Goal: Navigation & Orientation: Go to known website

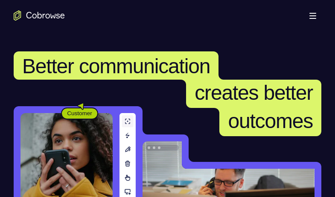
scroll to position [171, 0]
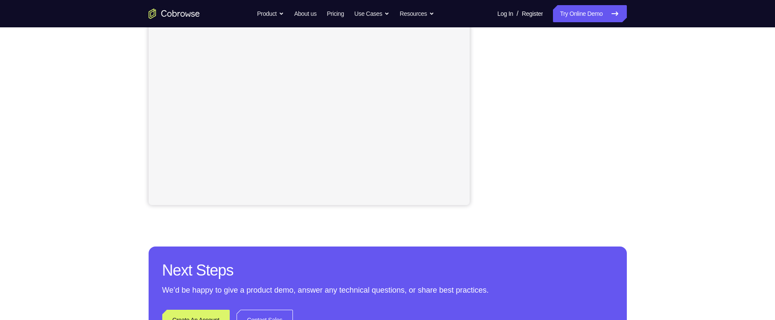
scroll to position [214, 0]
